Goal: Complete application form

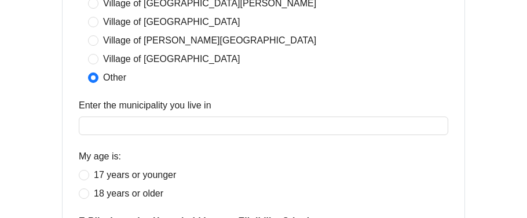
scroll to position [448, 0]
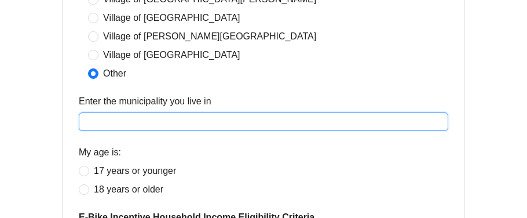
click at [90, 119] on input "Enter the municipality you live in" at bounding box center [264, 121] width 370 height 19
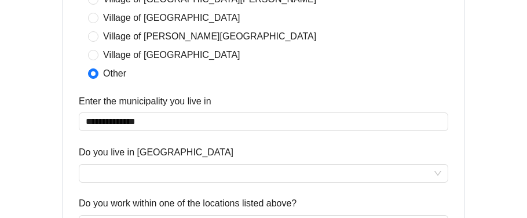
click at [356, 97] on div "Enter the municipality you live in" at bounding box center [264, 103] width 370 height 19
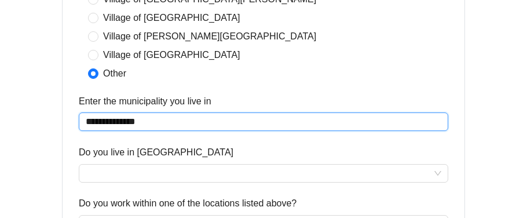
click at [149, 119] on input "**********" at bounding box center [264, 121] width 370 height 19
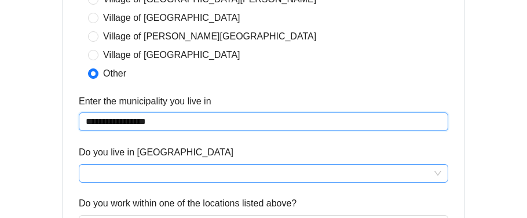
type input "**********"
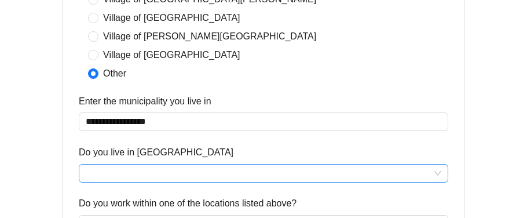
click at [437, 173] on input "Do you live in [GEOGRAPHIC_DATA]" at bounding box center [264, 173] width 356 height 17
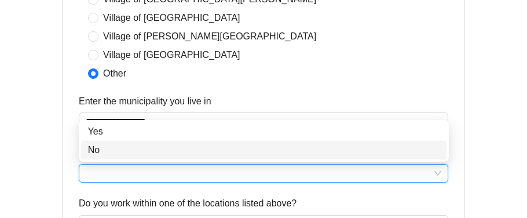
click at [339, 149] on div "No" at bounding box center [264, 150] width 352 height 14
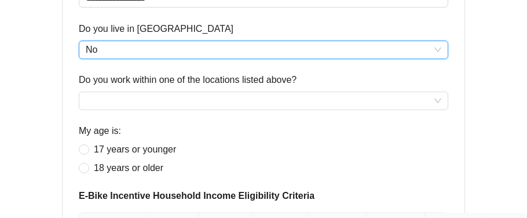
scroll to position [573, 0]
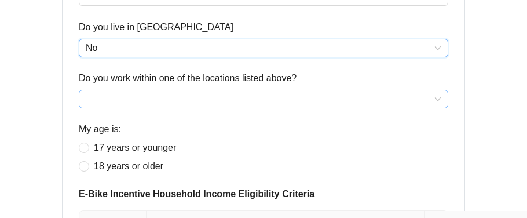
click at [436, 96] on input "Do you work within one of the locations listed above?" at bounding box center [264, 98] width 356 height 17
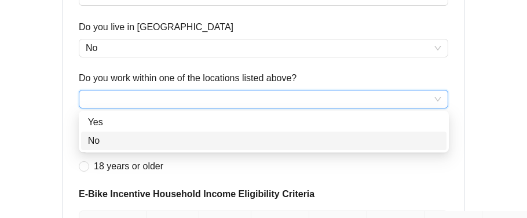
click at [425, 138] on div "No" at bounding box center [264, 141] width 352 height 14
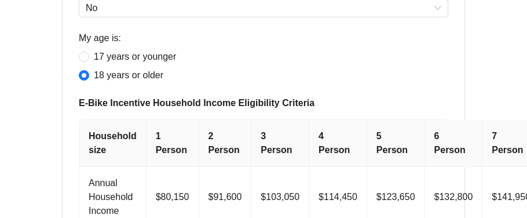
scroll to position [668, 0]
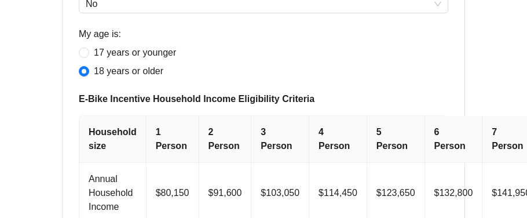
click at [173, 135] on th "1 Person" at bounding box center [173, 139] width 53 height 47
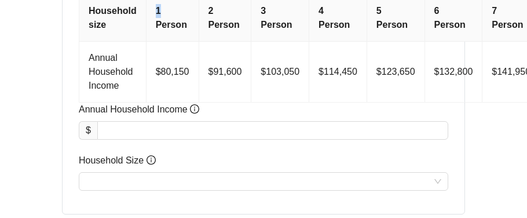
scroll to position [780, 0]
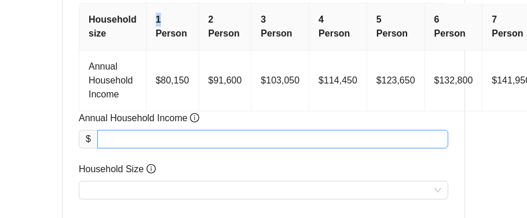
click at [121, 134] on input "Annual Household Income" at bounding box center [273, 138] width 350 height 17
type input "*"
click at [115, 137] on input "*****" at bounding box center [273, 138] width 350 height 17
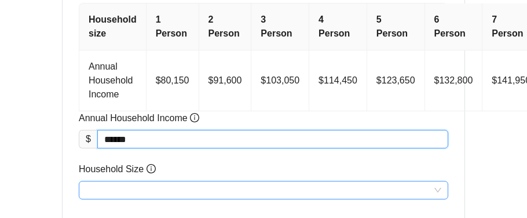
click at [100, 187] on input "Household Size" at bounding box center [264, 189] width 356 height 17
type input "********"
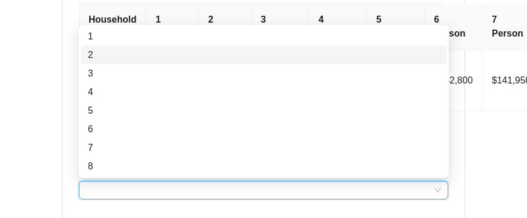
click at [99, 54] on div "2" at bounding box center [264, 55] width 352 height 14
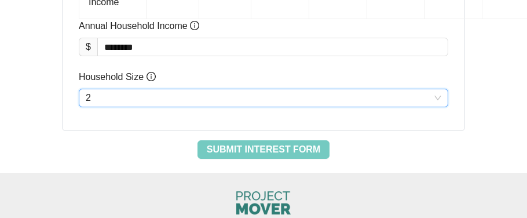
scroll to position [879, 0]
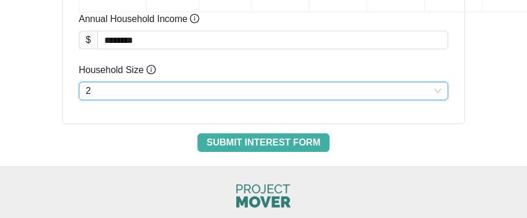
click at [229, 140] on span "Submit Interest Form" at bounding box center [264, 143] width 114 height 14
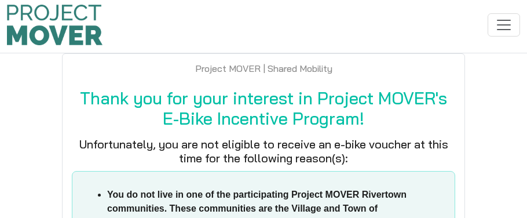
scroll to position [0, 0]
